Goal: Find specific page/section: Find specific page/section

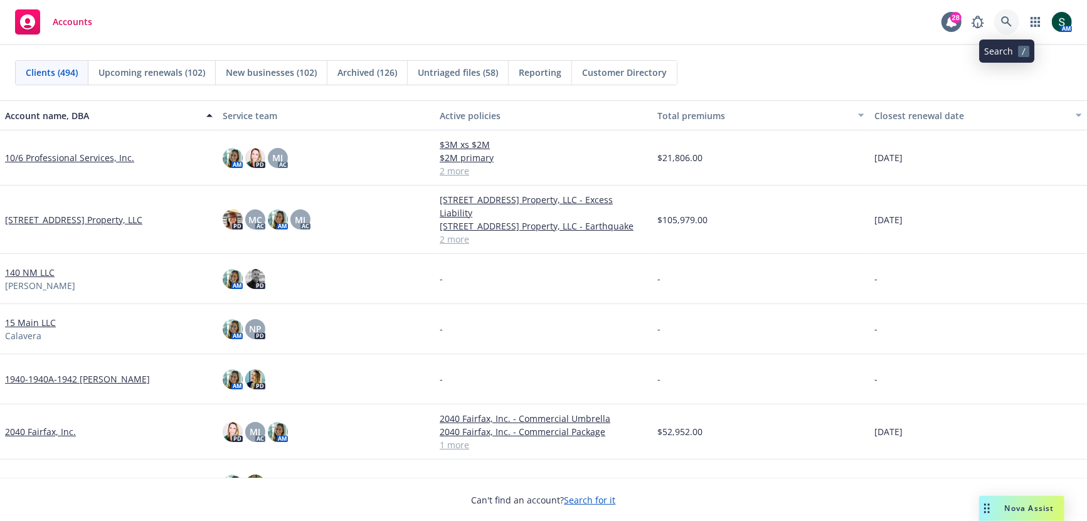
click at [1004, 29] on link at bounding box center [1006, 21] width 25 height 25
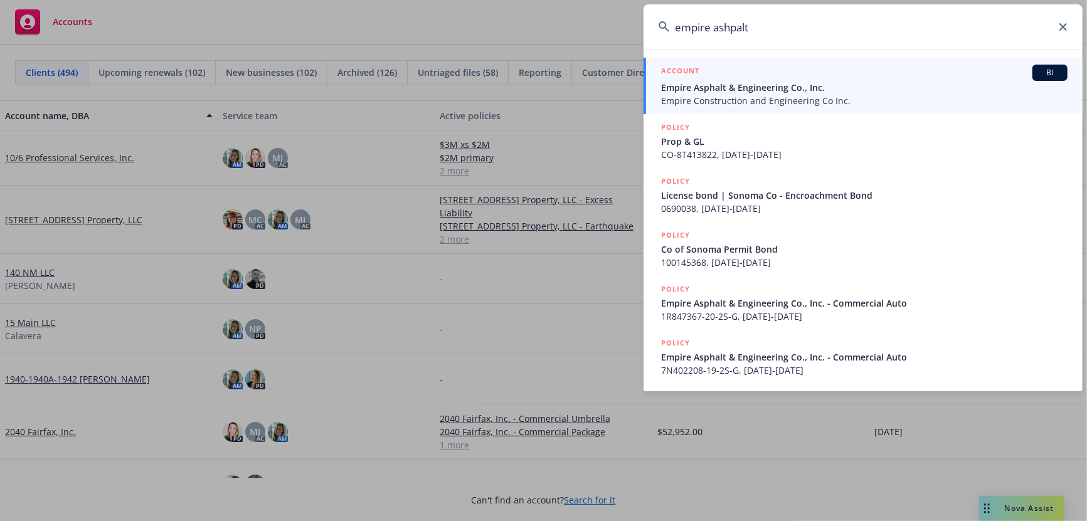
type input "empire ashpalt"
click at [751, 94] on span "Empire Construction and Engineering Co Inc." at bounding box center [864, 100] width 406 height 13
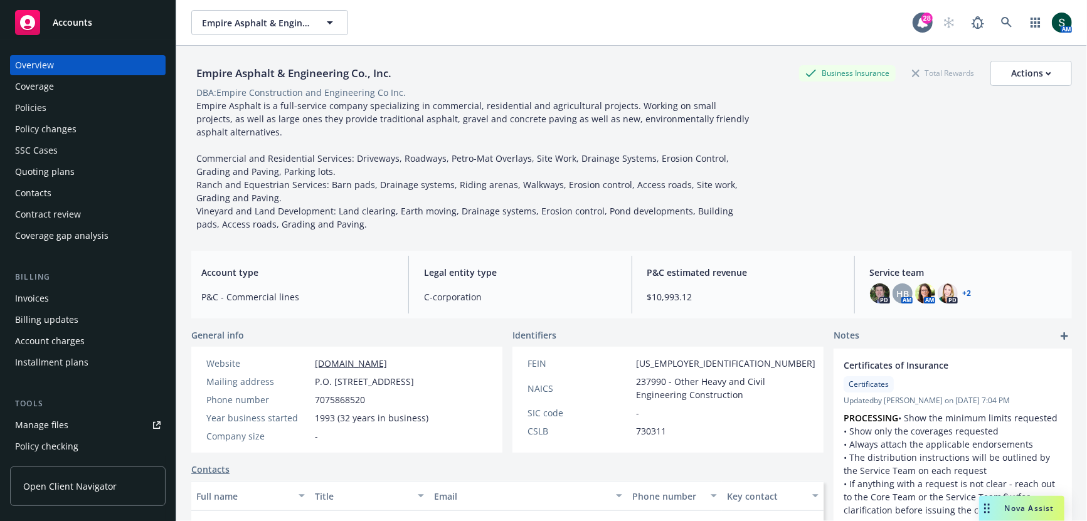
click at [55, 172] on div "Quoting plans" at bounding box center [45, 172] width 60 height 20
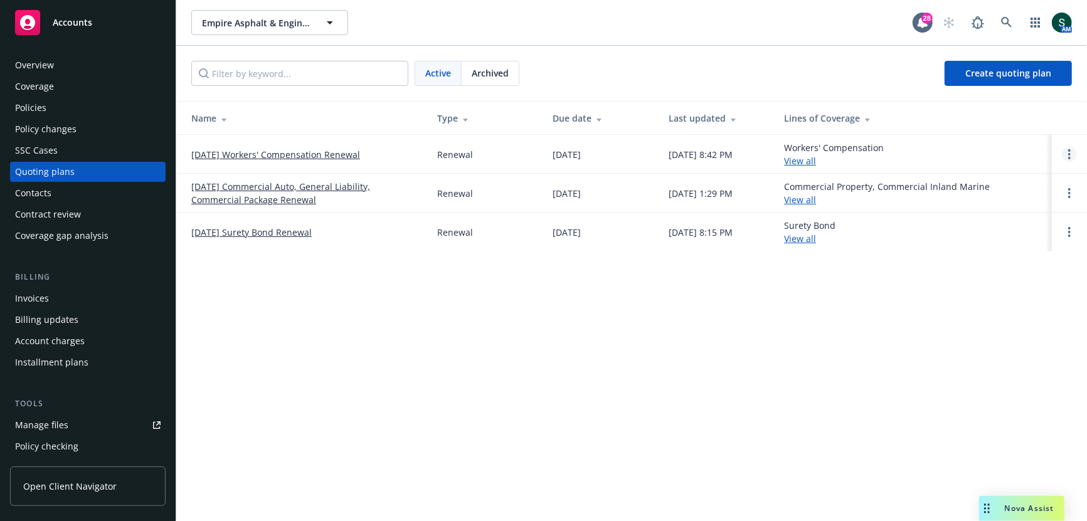
click at [1068, 152] on icon "Open options" at bounding box center [1069, 154] width 3 height 10
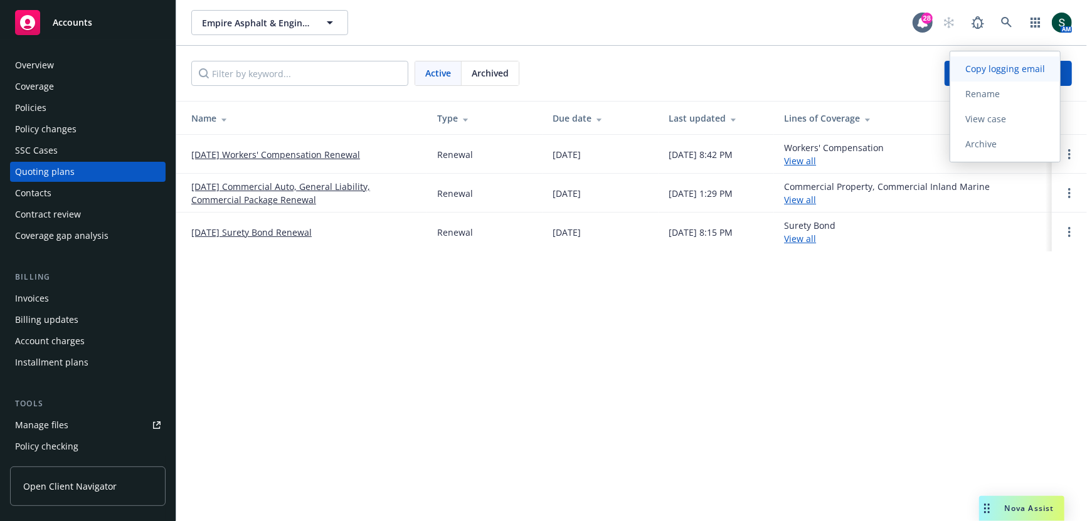
click at [1014, 74] on span "Copy logging email" at bounding box center [1005, 69] width 110 height 12
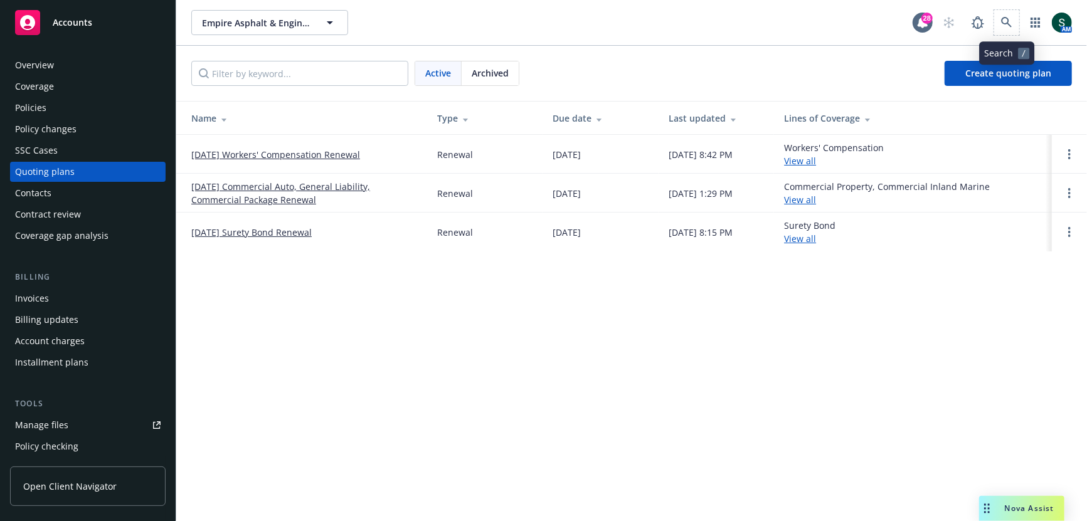
click at [996, 14] on span at bounding box center [1006, 22] width 25 height 25
click at [1008, 20] on icon at bounding box center [1006, 22] width 11 height 11
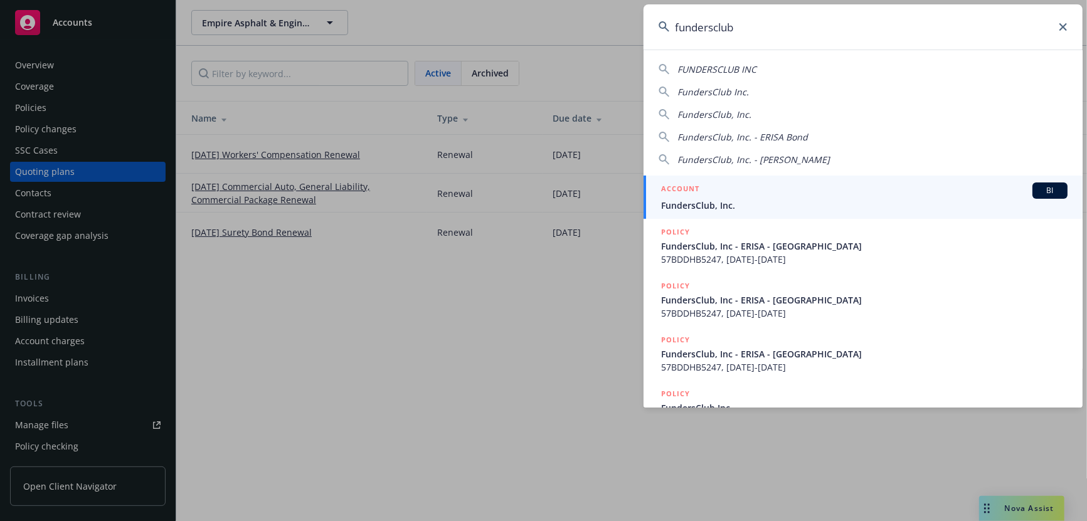
type input "fundersclub"
click at [747, 197] on div "ACCOUNT BI" at bounding box center [864, 190] width 406 height 16
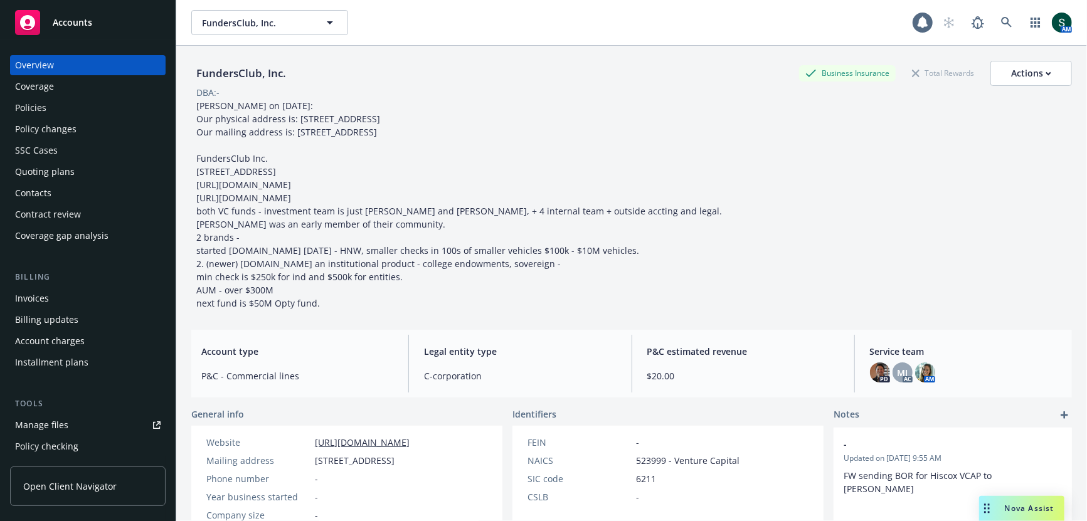
click at [83, 104] on div "Policies" at bounding box center [87, 108] width 145 height 20
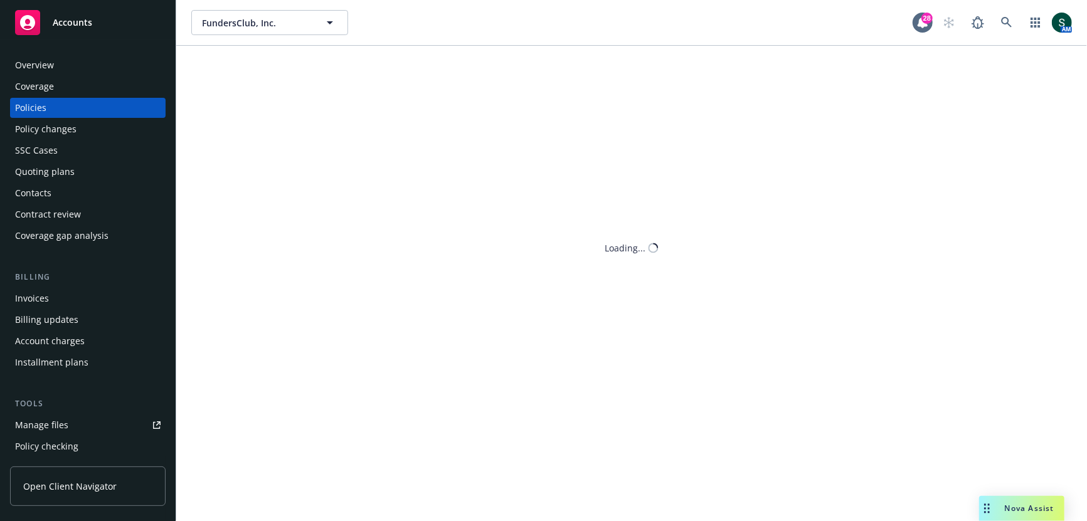
click at [46, 159] on div "SSC Cases" at bounding box center [36, 150] width 43 height 20
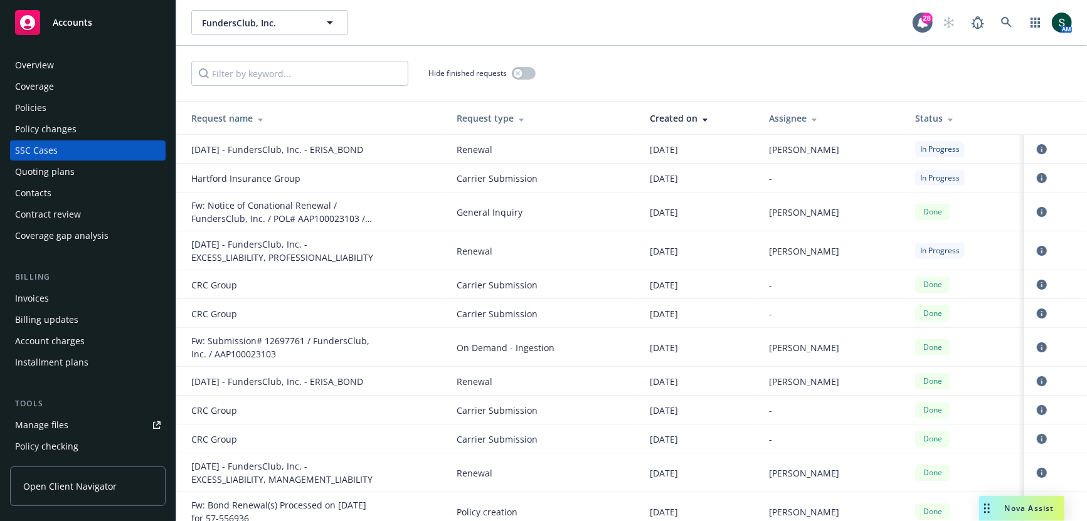
click at [100, 158] on div "SSC Cases" at bounding box center [87, 150] width 145 height 20
click at [74, 181] on div "Quoting plans" at bounding box center [87, 172] width 145 height 20
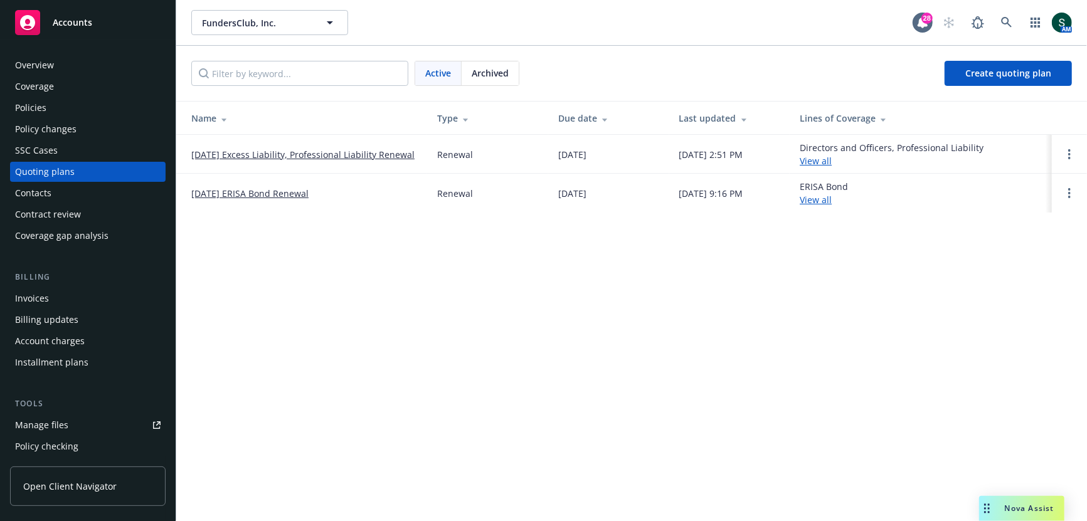
click at [1078, 149] on td at bounding box center [1068, 154] width 35 height 39
click at [1070, 148] on link "Open options" at bounding box center [1068, 154] width 15 height 15
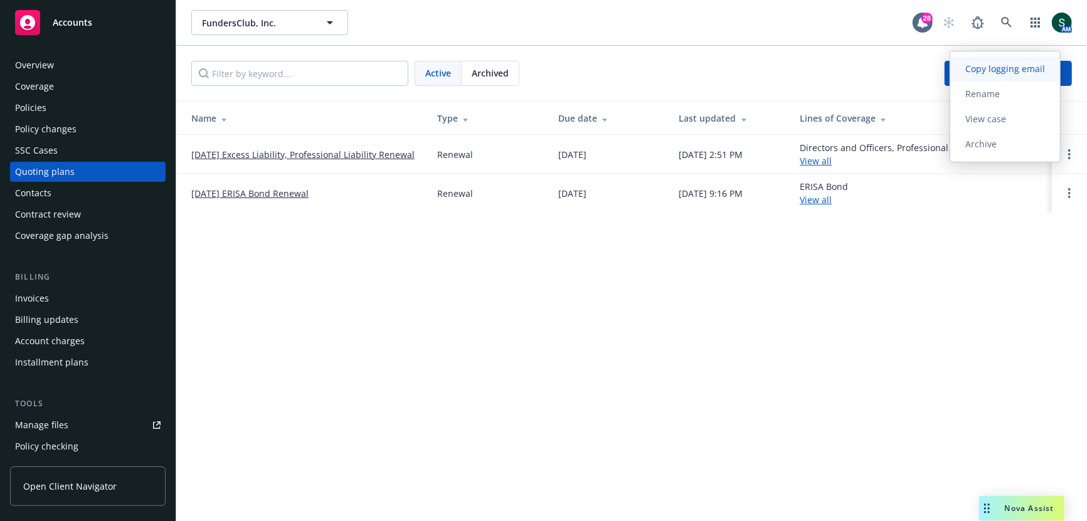
click at [1023, 73] on span "Copy logging email" at bounding box center [1005, 69] width 110 height 12
